Goal: Information Seeking & Learning: Check status

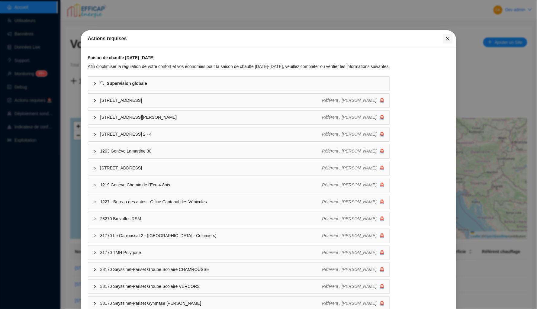
click at [445, 38] on icon "close" at bounding box center [447, 38] width 5 height 5
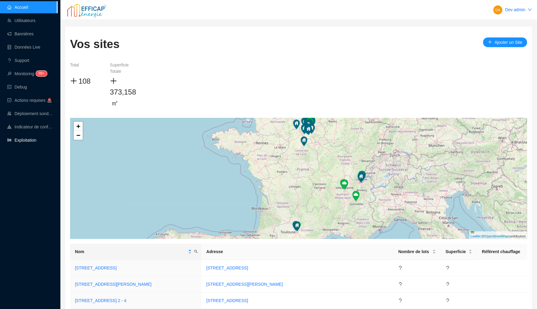
click at [26, 140] on link "Exploitation" at bounding box center [21, 140] width 29 height 5
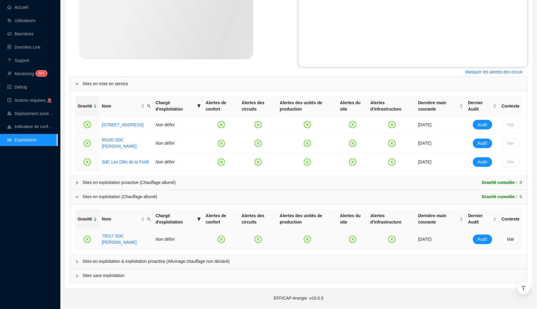
scroll to position [200, 0]
click at [157, 263] on span "Sites en exploitation & exploitation proactive (Allumage chauffage non déclaré)" at bounding box center [302, 261] width 440 height 6
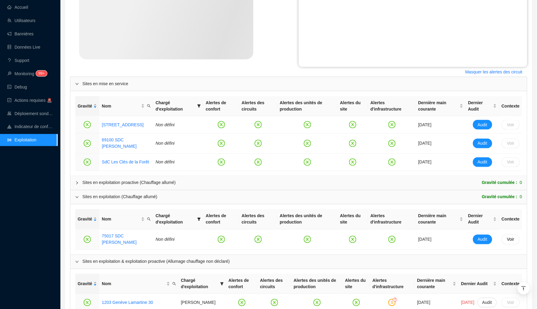
click at [176, 184] on div "Sites en exploitation proactive (Chauffage allumé)" at bounding box center [128, 183] width 93 height 6
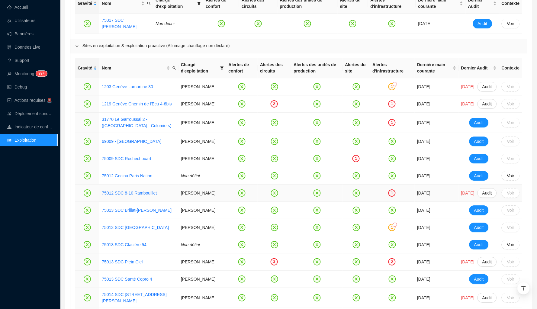
scroll to position [462, 0]
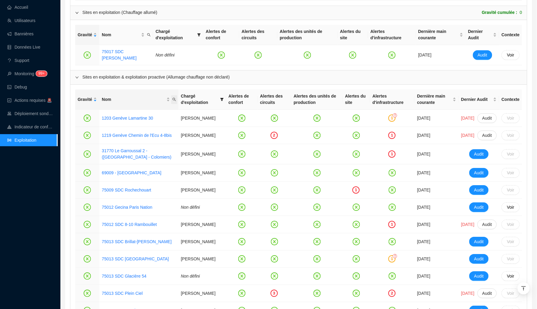
click at [176, 99] on icon "search" at bounding box center [174, 100] width 4 height 4
type input "mé"
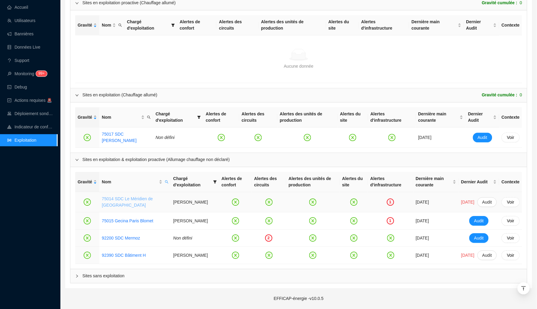
click at [116, 196] on link "75014 SDC Le Méridien de [GEOGRAPHIC_DATA]" at bounding box center [127, 201] width 51 height 11
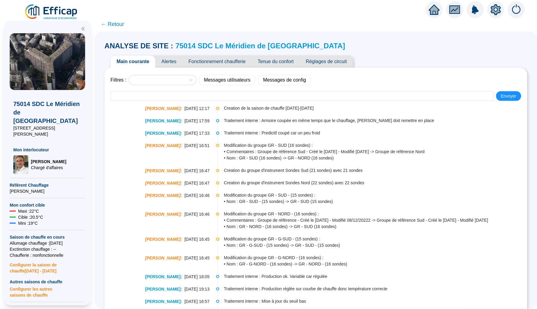
click at [174, 61] on span "Alertes" at bounding box center [168, 62] width 27 height 12
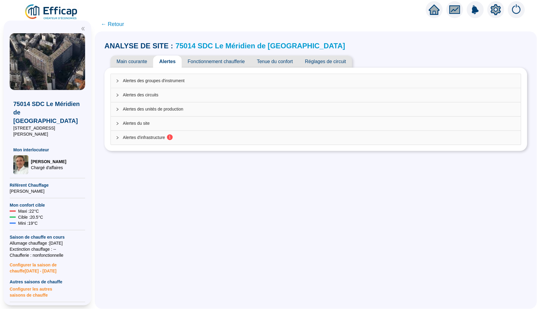
click at [261, 139] on span "Alertes d'infrastructure 1" at bounding box center [319, 137] width 393 height 6
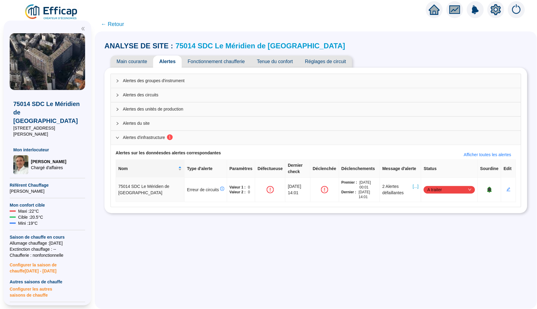
click at [118, 140] on icon "expanded" at bounding box center [118, 138] width 4 height 4
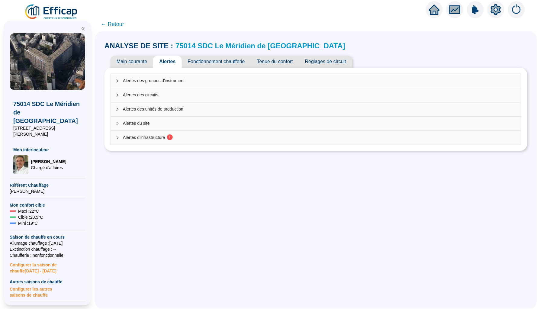
click at [118, 140] on div at bounding box center [119, 137] width 7 height 7
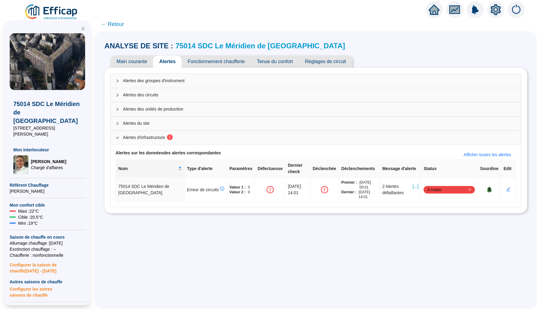
click at [433, 12] on icon "home" at bounding box center [434, 10] width 11 height 10
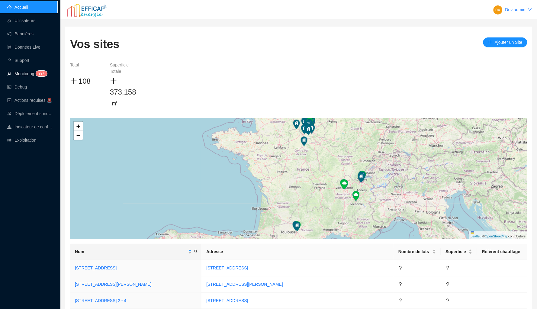
click at [17, 73] on link "Monitoring 99+" at bounding box center [26, 73] width 38 height 5
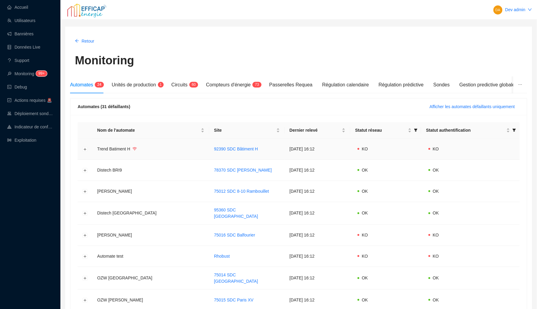
click at [136, 147] on icon "wifi" at bounding box center [135, 149] width 4 height 4
click at [85, 148] on button "Développer la ligne" at bounding box center [85, 149] width 5 height 5
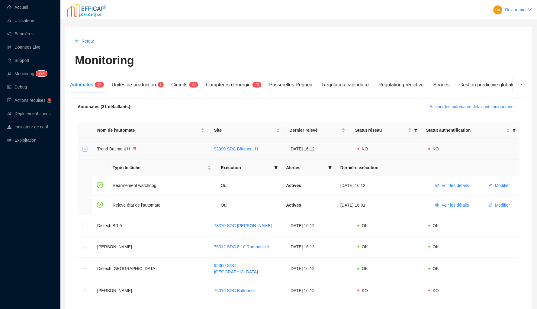
click at [85, 149] on button "Réduire la ligne" at bounding box center [85, 149] width 5 height 5
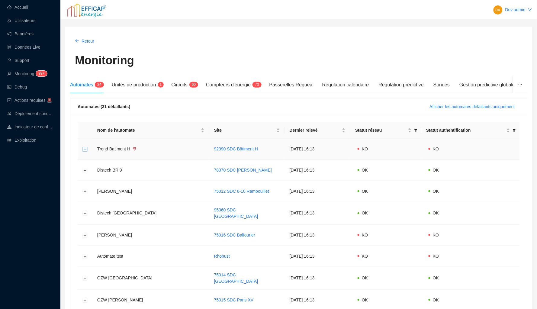
click at [85, 149] on button "Développer la ligne" at bounding box center [85, 149] width 5 height 5
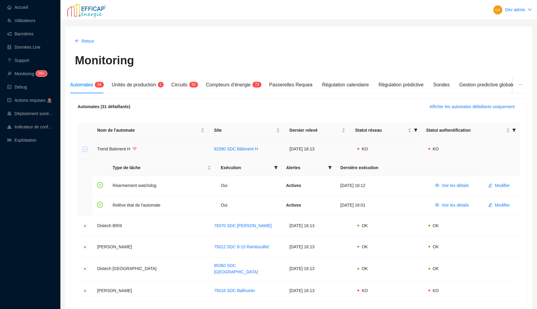
click at [85, 149] on button "Réduire la ligne" at bounding box center [85, 149] width 5 height 5
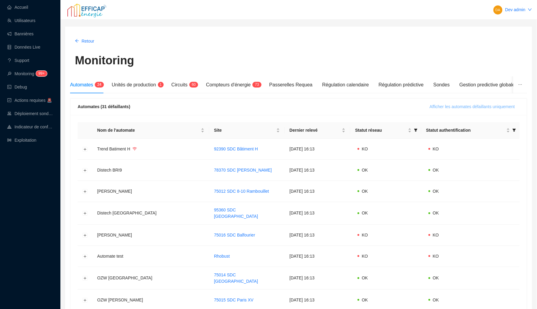
click at [453, 108] on span "Afficher les automates défaillants uniquement" at bounding box center [472, 107] width 85 height 6
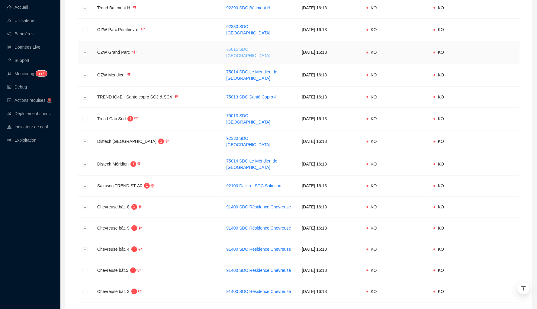
scroll to position [157, 0]
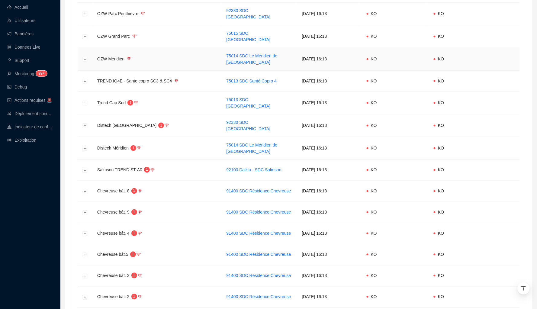
drag, startPoint x: 132, startPoint y: 53, endPoint x: 127, endPoint y: 53, distance: 5.7
click at [127, 53] on td "OZW Méridien" at bounding box center [156, 59] width 129 height 23
drag, startPoint x: 127, startPoint y: 53, endPoint x: 133, endPoint y: 53, distance: 6.6
drag, startPoint x: 112, startPoint y: 55, endPoint x: 103, endPoint y: 55, distance: 8.5
click at [103, 56] on span "OZW Méridien" at bounding box center [110, 58] width 27 height 5
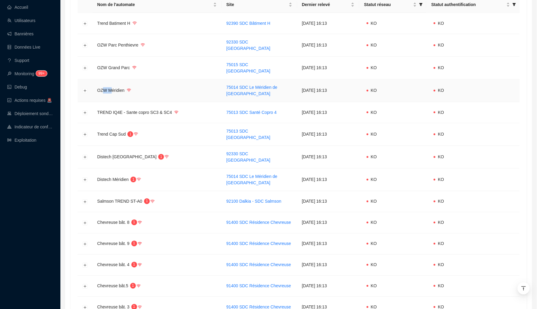
scroll to position [114, 0]
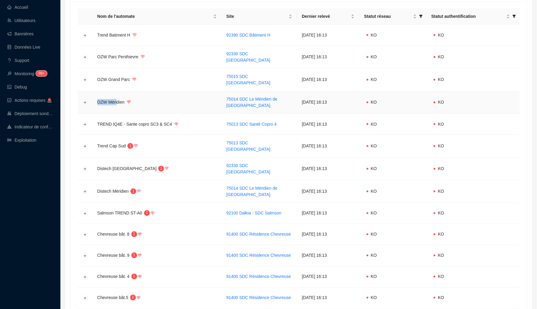
drag, startPoint x: 118, startPoint y: 97, endPoint x: 98, endPoint y: 97, distance: 19.6
click at [98, 100] on span "OZW Méridien" at bounding box center [110, 102] width 27 height 5
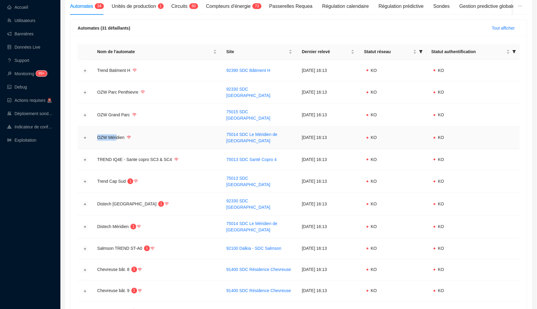
scroll to position [65, 0]
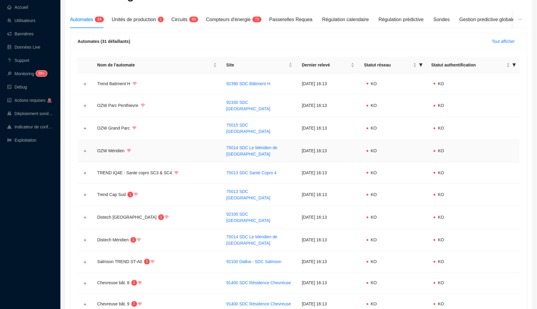
click at [82, 146] on td at bounding box center [85, 151] width 15 height 23
click at [83, 149] on button "Développer la ligne" at bounding box center [85, 151] width 5 height 5
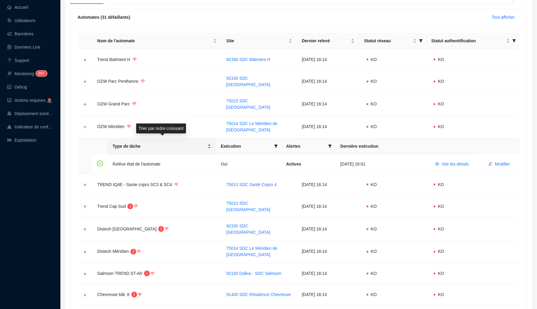
scroll to position [97, 0]
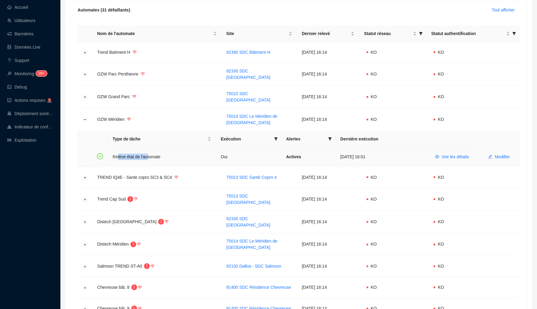
drag, startPoint x: 149, startPoint y: 151, endPoint x: 117, endPoint y: 150, distance: 32.0
click at [117, 150] on td "Relève état de l'automate" at bounding box center [162, 156] width 108 height 19
click at [131, 153] on td "Relève état de l'automate" at bounding box center [162, 156] width 108 height 19
drag, startPoint x: 114, startPoint y: 150, endPoint x: 156, endPoint y: 150, distance: 42.0
click at [156, 150] on td "Relève état de l'automate" at bounding box center [162, 156] width 108 height 19
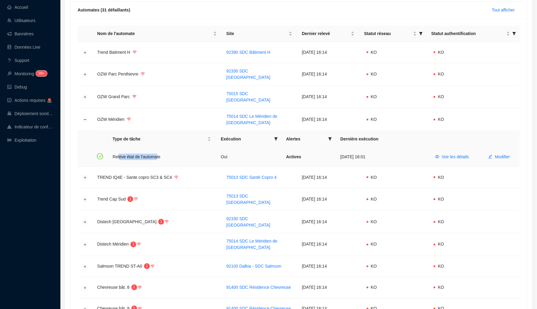
drag, startPoint x: 159, startPoint y: 151, endPoint x: 118, endPoint y: 152, distance: 40.2
click at [118, 152] on td "Relève état de l'automate" at bounding box center [162, 156] width 108 height 19
click at [155, 150] on td "Relève état de l'automate" at bounding box center [162, 156] width 108 height 19
drag, startPoint x: 154, startPoint y: 150, endPoint x: 124, endPoint y: 150, distance: 30.2
click at [124, 150] on td "Relève état de l'automate" at bounding box center [162, 156] width 108 height 19
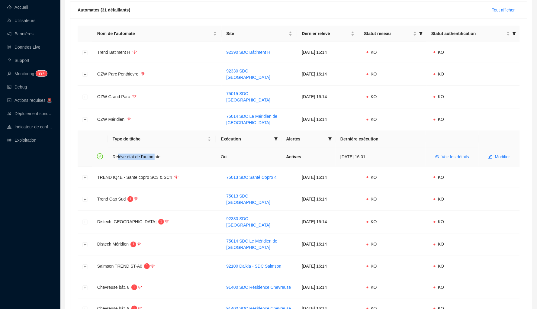
drag, startPoint x: 117, startPoint y: 150, endPoint x: 156, endPoint y: 151, distance: 38.4
click at [156, 151] on td "Relève état de l'automate" at bounding box center [162, 156] width 108 height 19
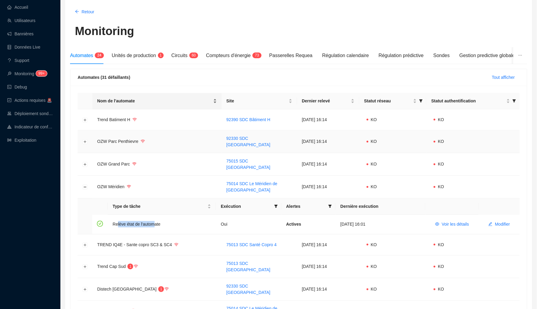
scroll to position [29, 0]
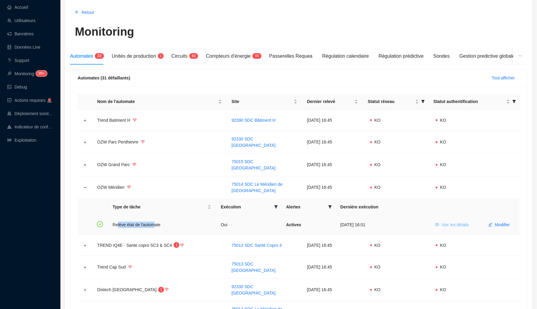
click at [464, 222] on span "Voir les détails" at bounding box center [455, 225] width 27 height 6
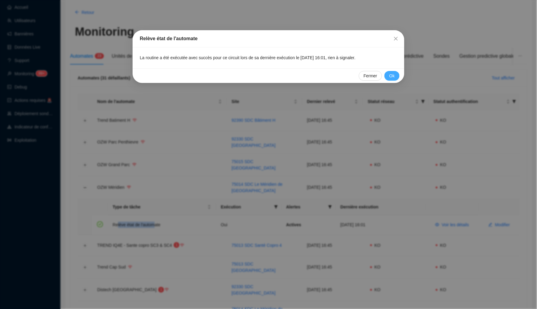
click at [391, 75] on span "Ok" at bounding box center [391, 76] width 5 height 6
